Goal: Task Accomplishment & Management: Manage account settings

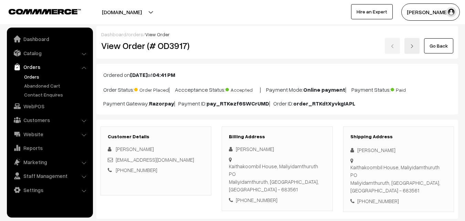
click at [445, 42] on link "Go Back" at bounding box center [438, 45] width 29 height 15
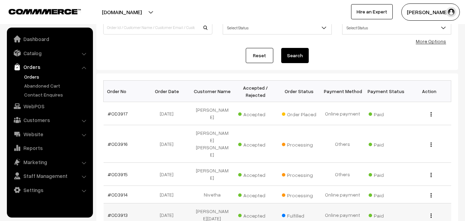
scroll to position [69, 0]
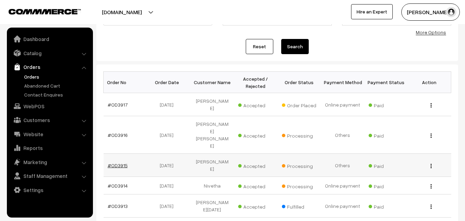
click at [119, 162] on link "#OD3915" at bounding box center [118, 165] width 20 height 6
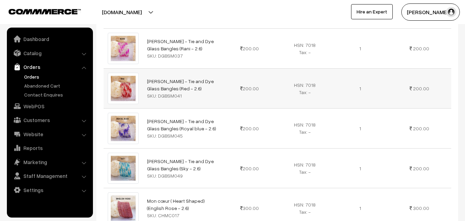
scroll to position [1240, 0]
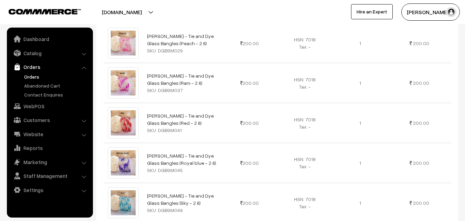
click at [32, 76] on link "Orders" at bounding box center [56, 76] width 68 height 7
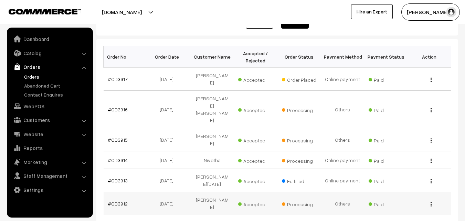
scroll to position [103, 0]
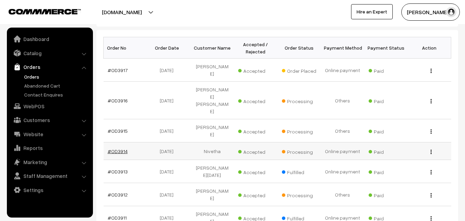
click at [120, 148] on link "#OD3914" at bounding box center [118, 151] width 20 height 6
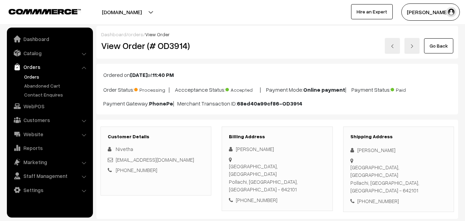
click at [38, 77] on link "Orders" at bounding box center [56, 76] width 68 height 7
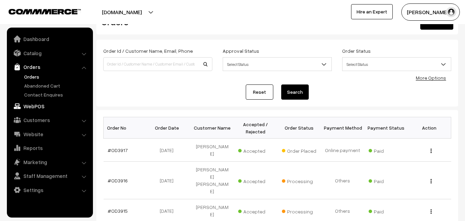
scroll to position [69, 0]
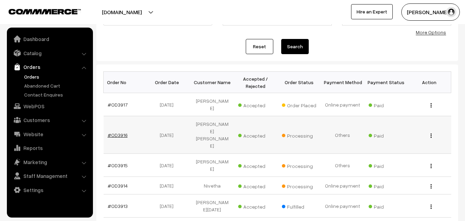
click at [117, 132] on link "#OD3916" at bounding box center [118, 135] width 20 height 6
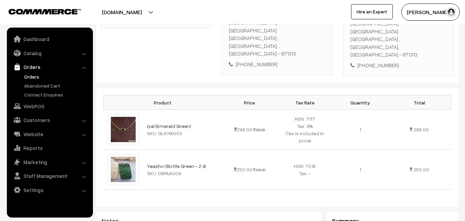
scroll to position [241, 0]
